Goal: Check status: Check status

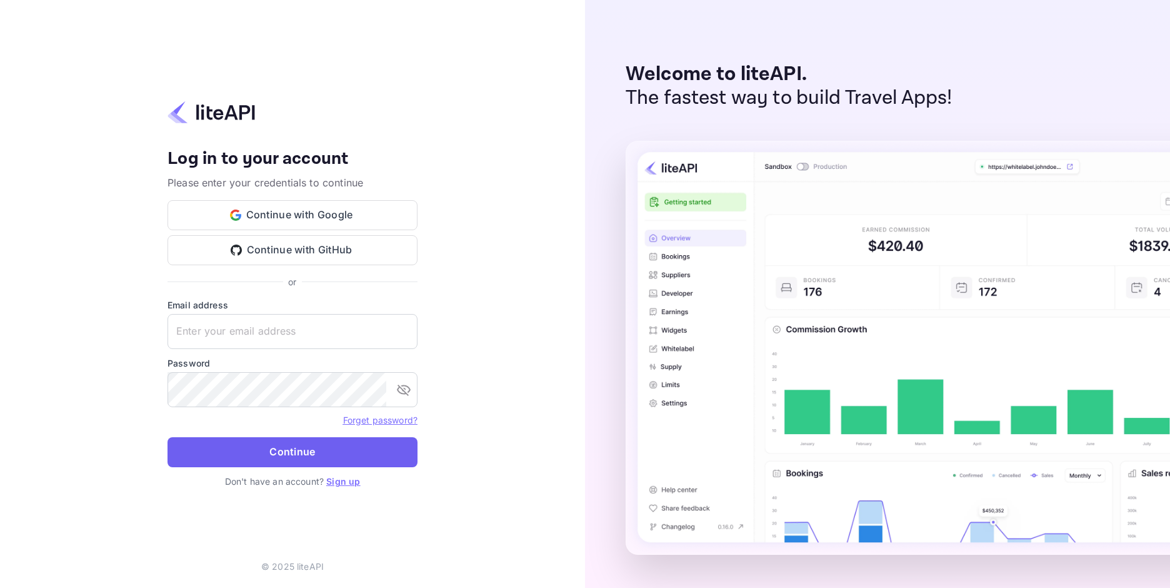
type input "[EMAIL_ADDRESS][DOMAIN_NAME]"
click at [264, 455] on button "Continue" at bounding box center [293, 452] width 250 height 30
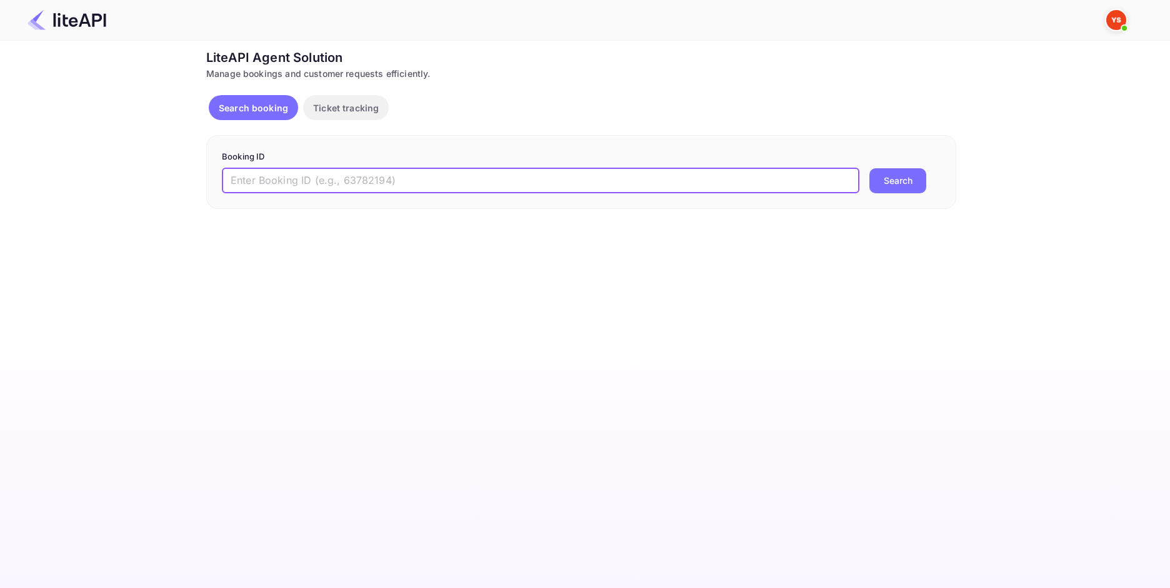
click at [278, 184] on input "text" at bounding box center [541, 180] width 638 height 25
paste input "9063964"
type input "9063964"
click at [903, 168] on button "Search" at bounding box center [898, 180] width 57 height 25
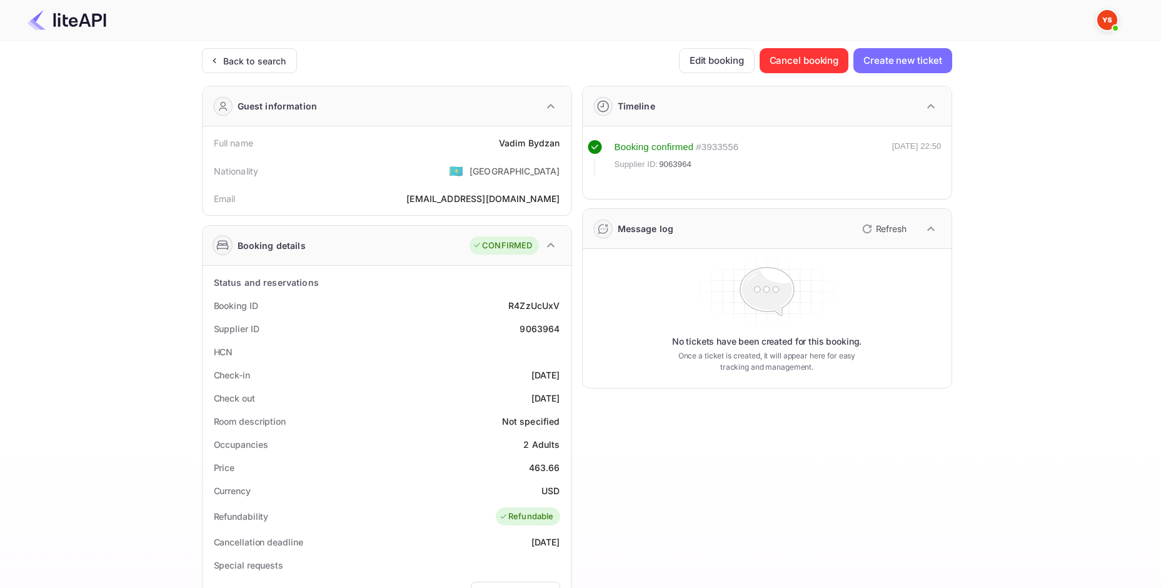
click at [531, 141] on div "Vadim Bydzan" at bounding box center [529, 142] width 61 height 13
click at [543, 463] on div "463.66" at bounding box center [544, 467] width 31 height 13
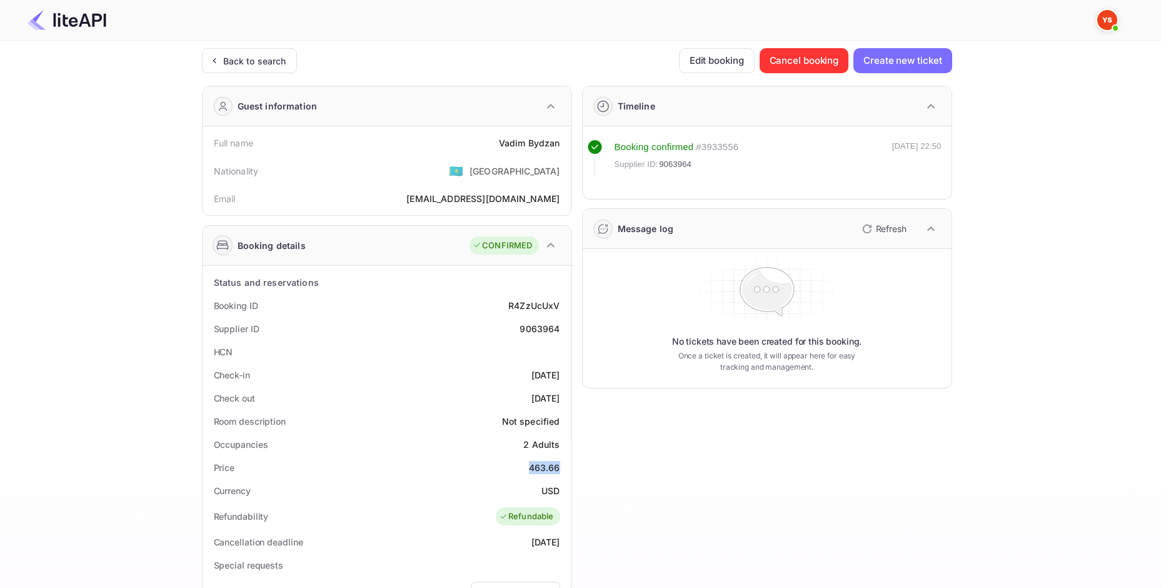
click at [543, 463] on div "463.66" at bounding box center [544, 467] width 31 height 13
copy div "463.66"
click at [546, 488] on div "USD" at bounding box center [550, 490] width 18 height 13
copy div "USD"
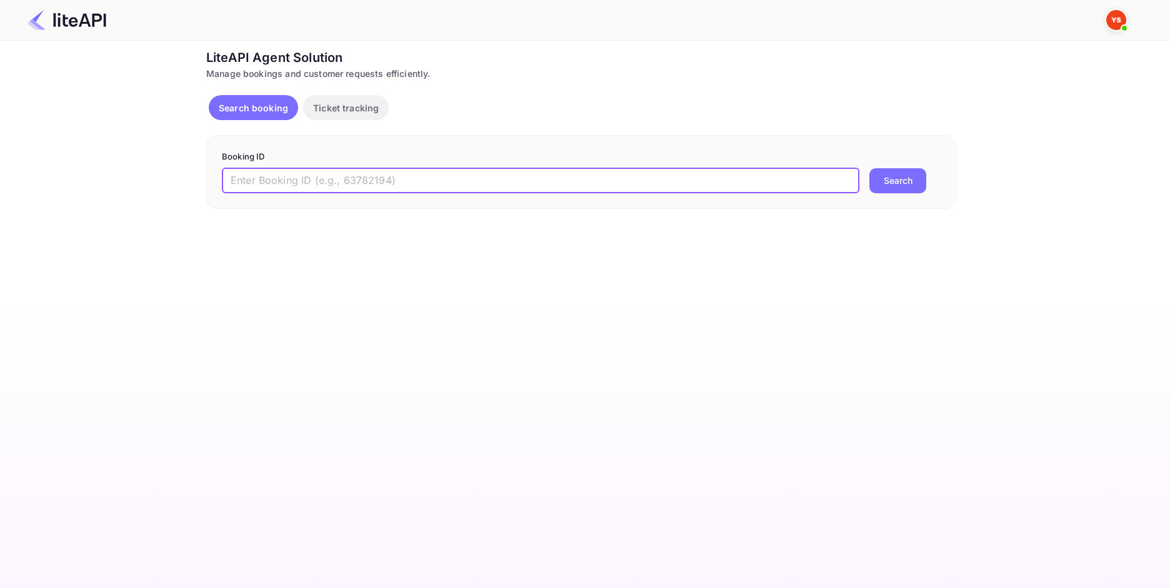
click at [385, 176] on input "text" at bounding box center [541, 180] width 638 height 25
paste input "9071455"
type input "9071455"
click at [888, 176] on button "Search" at bounding box center [898, 180] width 57 height 25
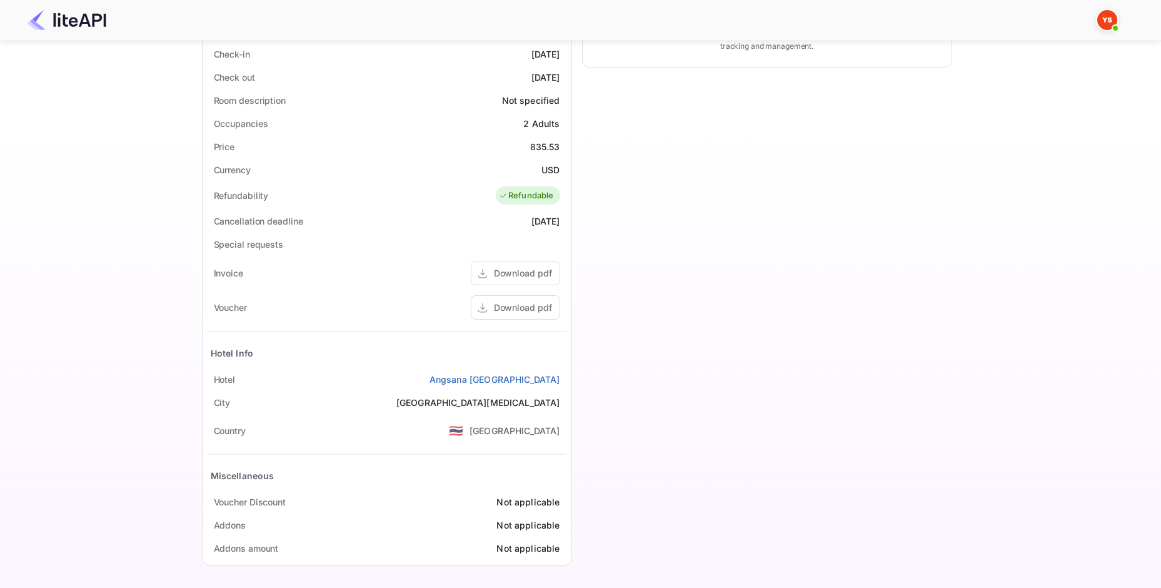
scroll to position [322, 0]
click at [503, 300] on div "Download pdf" at bounding box center [523, 305] width 58 height 13
